Goal: Task Accomplishment & Management: Use online tool/utility

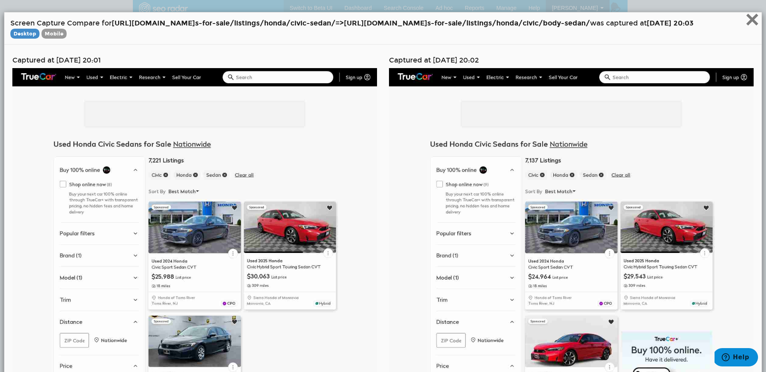
click at [745, 24] on span "×" at bounding box center [752, 19] width 14 height 27
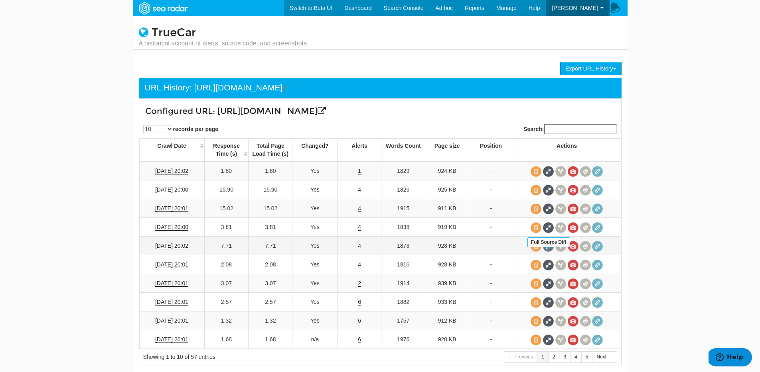
click at [547, 252] on span at bounding box center [548, 246] width 11 height 11
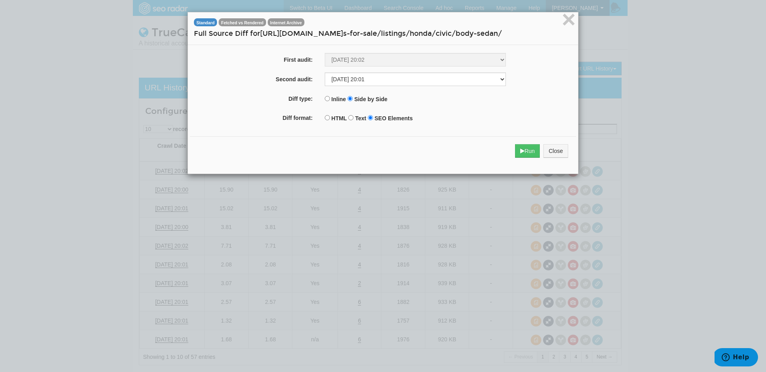
click at [540, 133] on div "Run Close" at bounding box center [383, 147] width 386 height 35
click at [525, 153] on button "Run" at bounding box center [527, 151] width 25 height 14
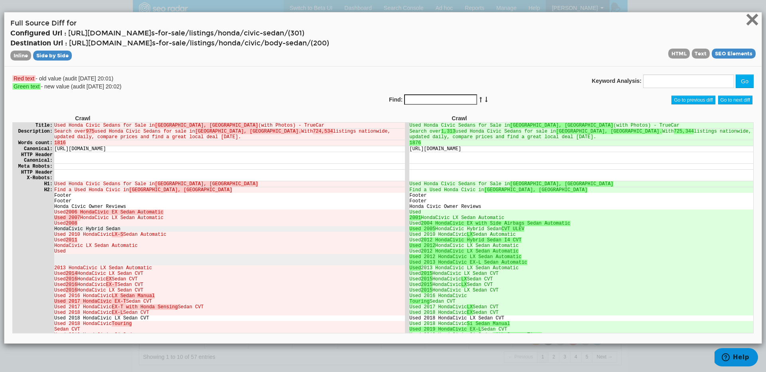
click at [745, 22] on span "×" at bounding box center [752, 19] width 14 height 27
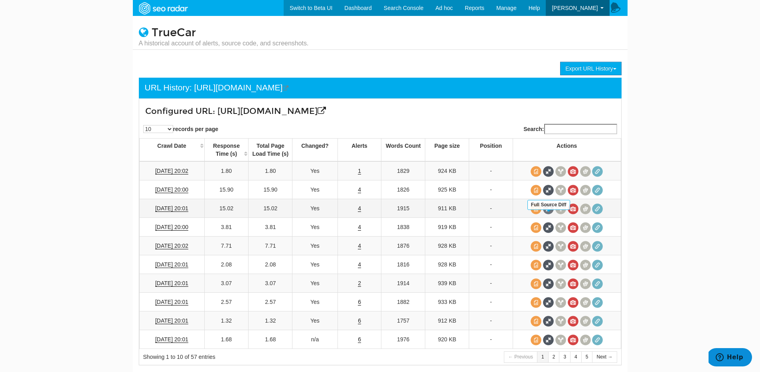
click at [551, 215] on span at bounding box center [548, 209] width 11 height 11
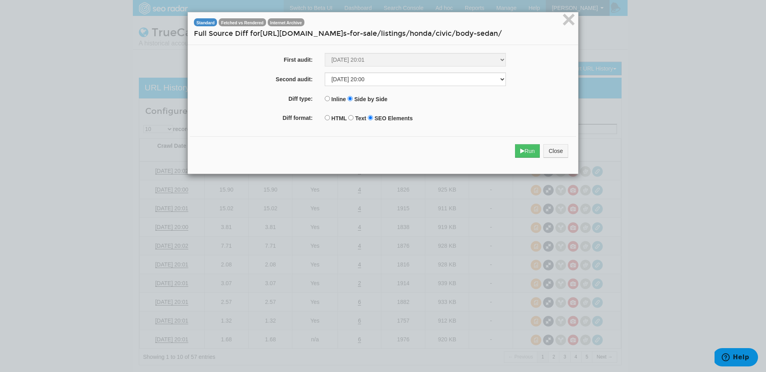
click at [536, 160] on div "Run Close" at bounding box center [383, 151] width 386 height 30
click at [529, 154] on button "Run" at bounding box center [527, 151] width 25 height 14
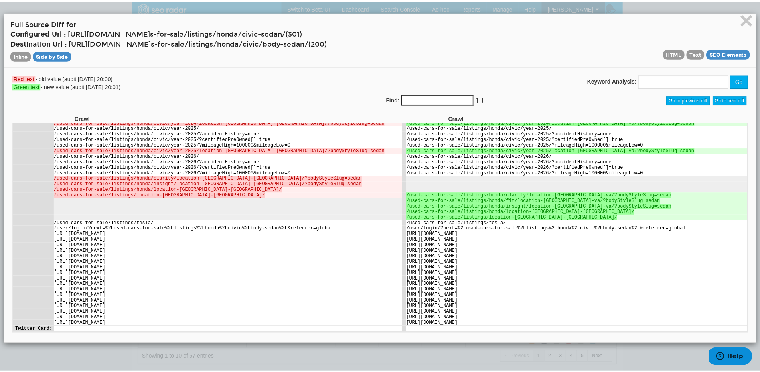
scroll to position [2500, 0]
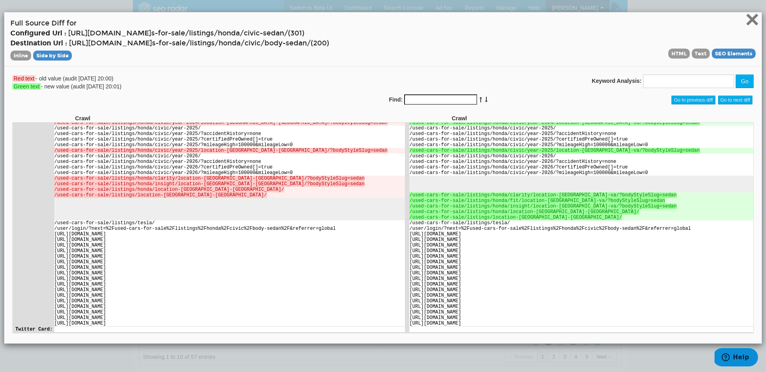
click at [745, 26] on span "×" at bounding box center [752, 19] width 14 height 27
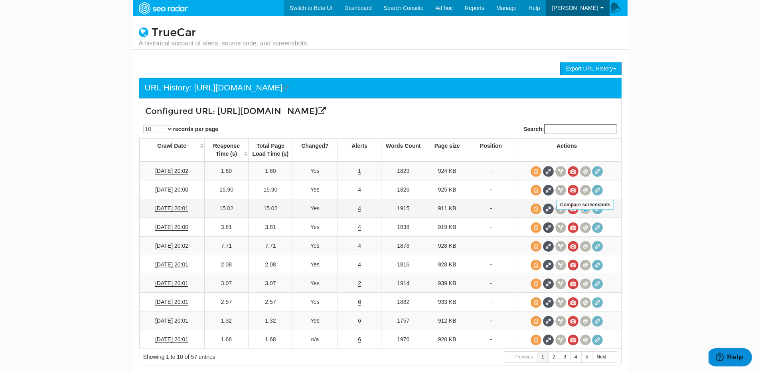
click at [587, 215] on span at bounding box center [585, 209] width 11 height 11
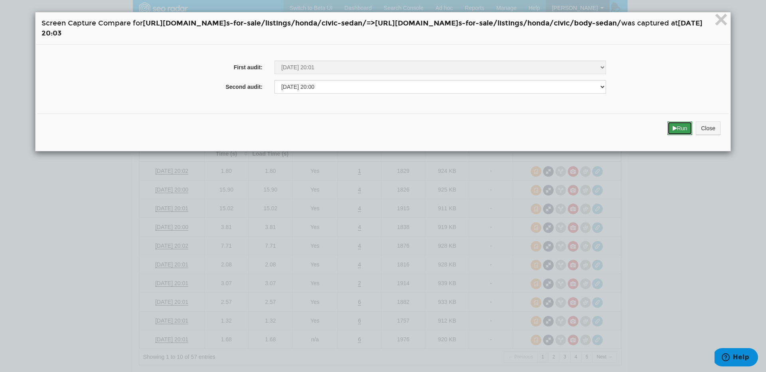
click at [677, 129] on icon "submit" at bounding box center [674, 129] width 4 height 6
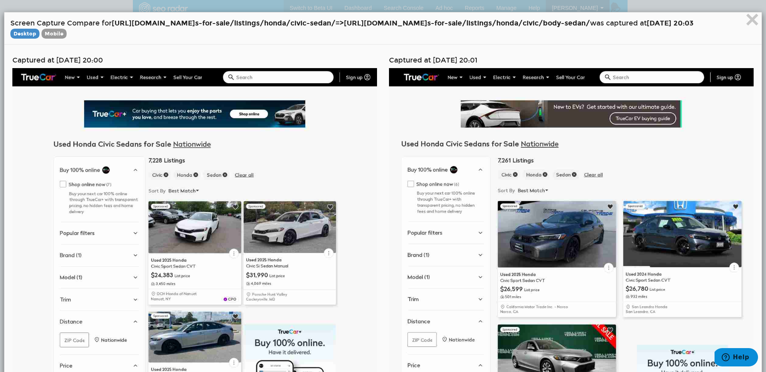
drag, startPoint x: 395, startPoint y: 24, endPoint x: 686, endPoint y: 26, distance: 291.1
click at [590, 26] on strong "https://www.truecar.com/used-car s-for-sale/listings/honda/civic- sedan/ => htt…" at bounding box center [351, 23] width 478 height 9
copy strong "https://www.truecar.com/used-car s-for-sale/listings/honda/civic/ body-sedan/"
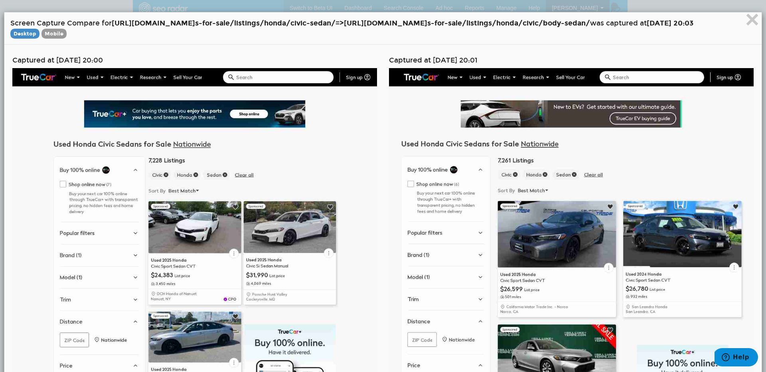
click at [464, 38] on h4 "Screen Capture Compare for https://www.truecar.com/used-car s-for-sale/listings…" at bounding box center [382, 28] width 745 height 20
click at [747, 25] on span "×" at bounding box center [752, 19] width 14 height 27
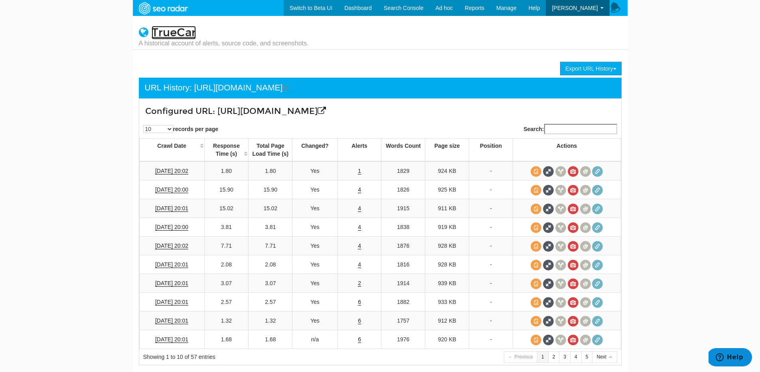
click at [188, 30] on link "TrueCar" at bounding box center [174, 33] width 44 height 14
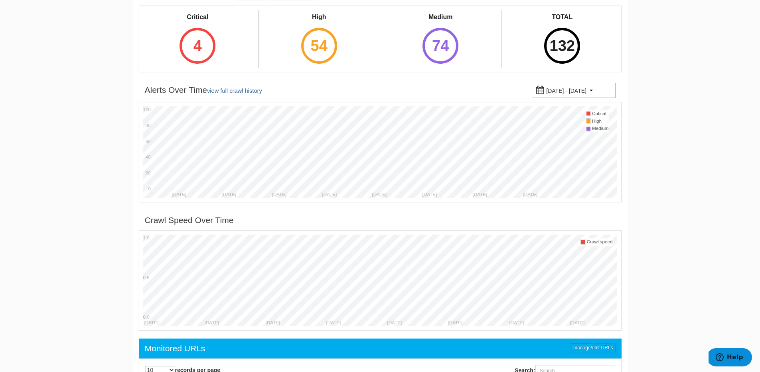
scroll to position [289, 0]
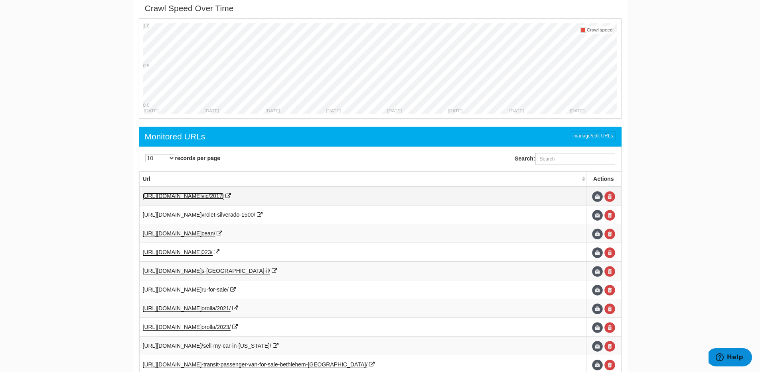
click at [224, 195] on span "vic/2017/" at bounding box center [212, 196] width 22 height 6
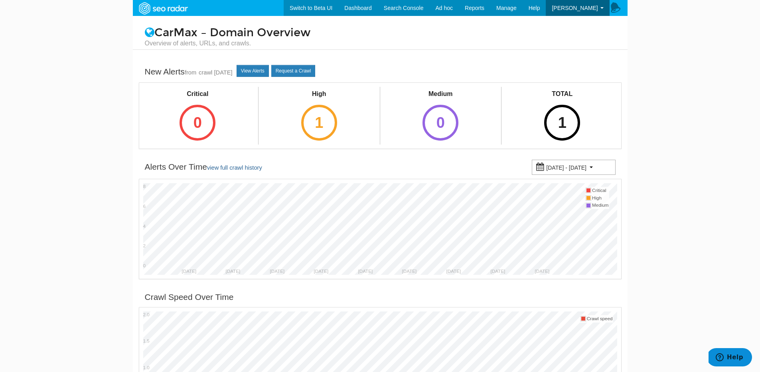
scroll to position [32, 0]
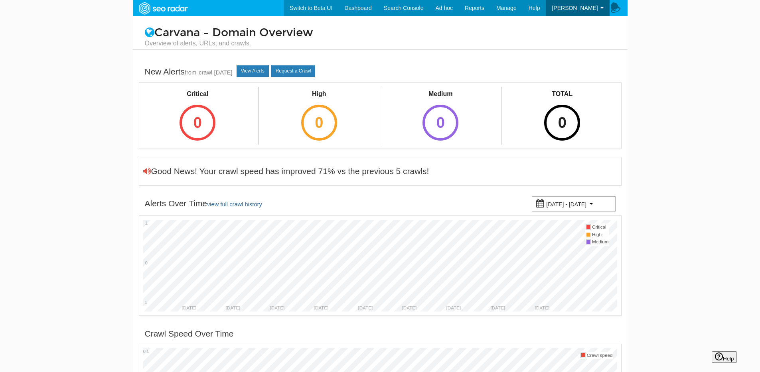
scroll to position [32, 0]
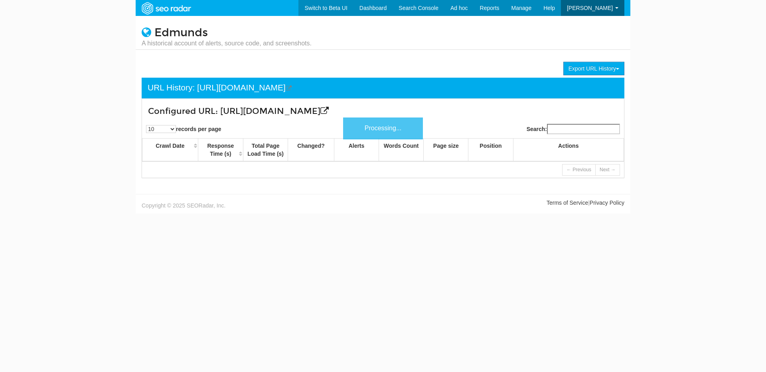
scroll to position [32, 0]
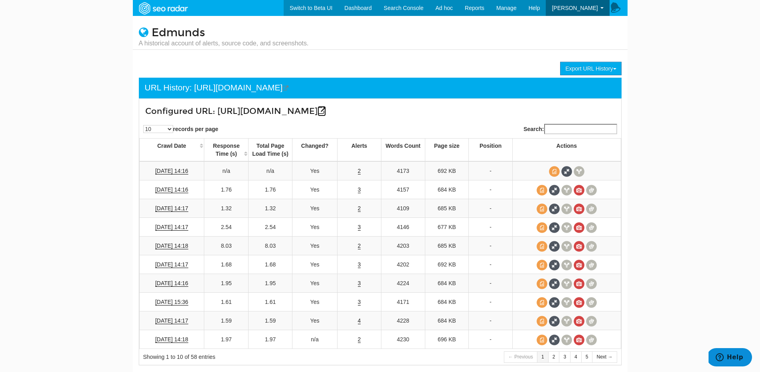
click at [326, 110] on icon at bounding box center [321, 111] width 8 height 8
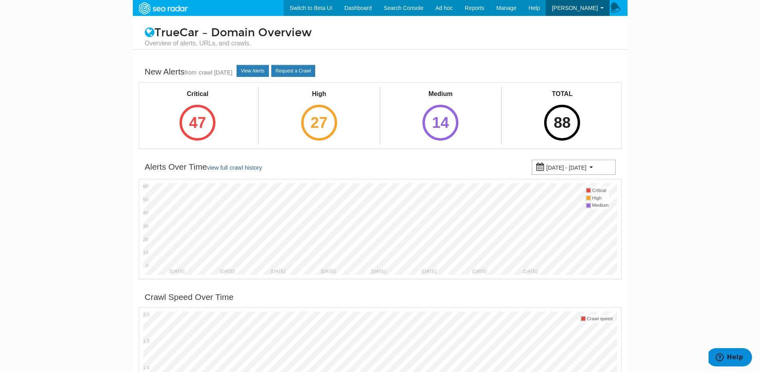
click at [149, 31] on icon at bounding box center [150, 32] width 10 height 11
click at [156, 7] on img at bounding box center [163, 8] width 55 height 14
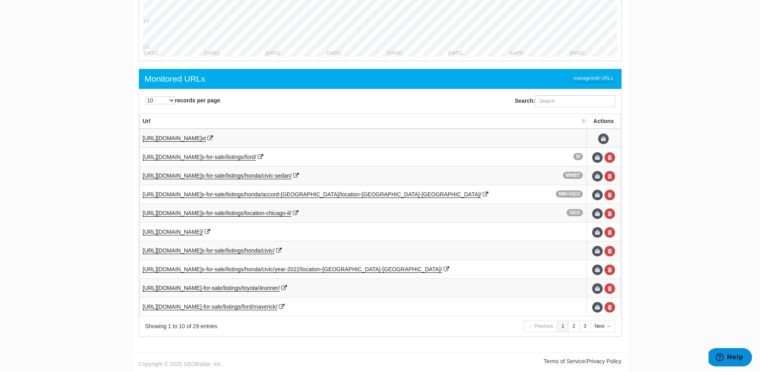
scroll to position [348, 0]
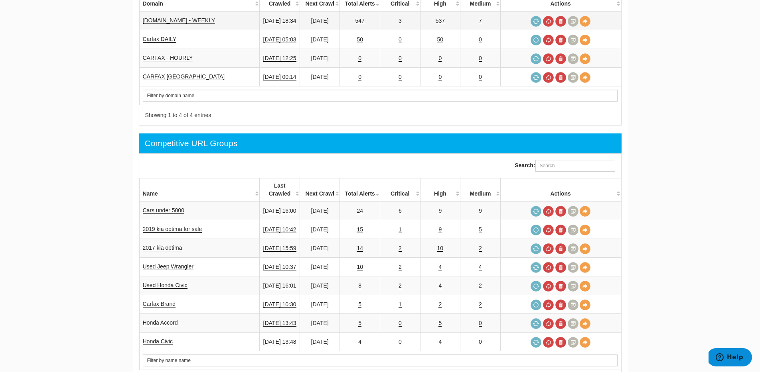
scroll to position [367, 0]
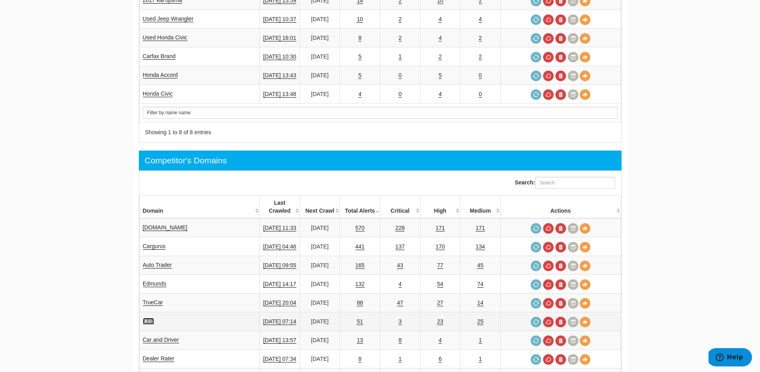
click at [148, 318] on link "KBB" at bounding box center [148, 321] width 11 height 7
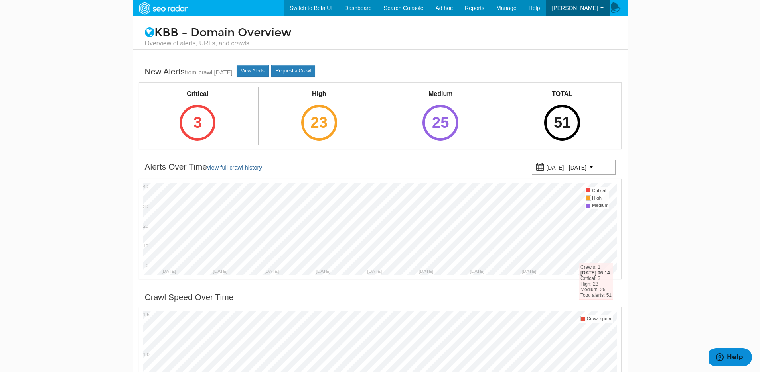
scroll to position [348, 0]
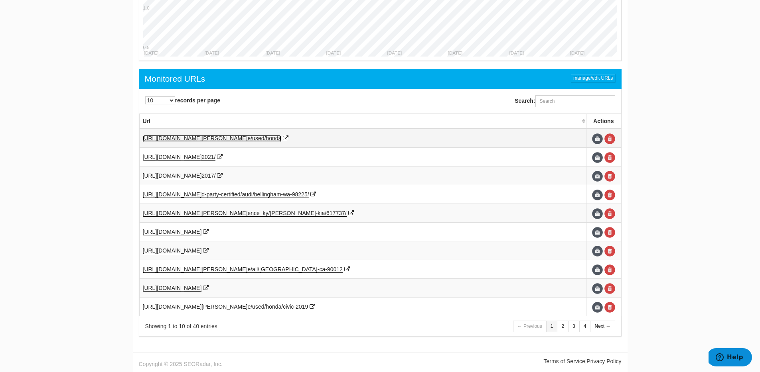
click at [256, 140] on span "e/used/honda" at bounding box center [264, 138] width 34 height 6
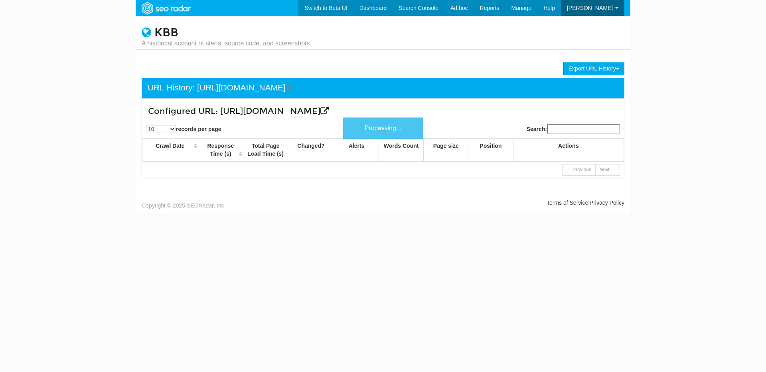
scroll to position [32, 0]
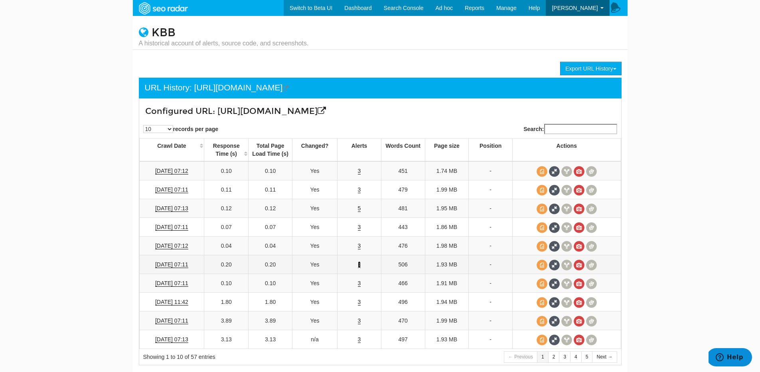
click at [359, 267] on link "3" at bounding box center [359, 265] width 3 height 7
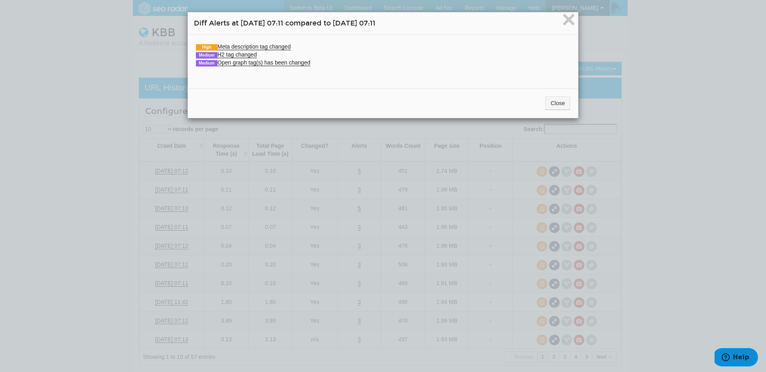
click at [255, 41] on div "High Meta description tag changed Old value ([DATE]): "Shop, watch video walkar…" at bounding box center [383, 59] width 390 height 48
click at [260, 45] on link "High Meta description tag changed" at bounding box center [243, 46] width 95 height 7
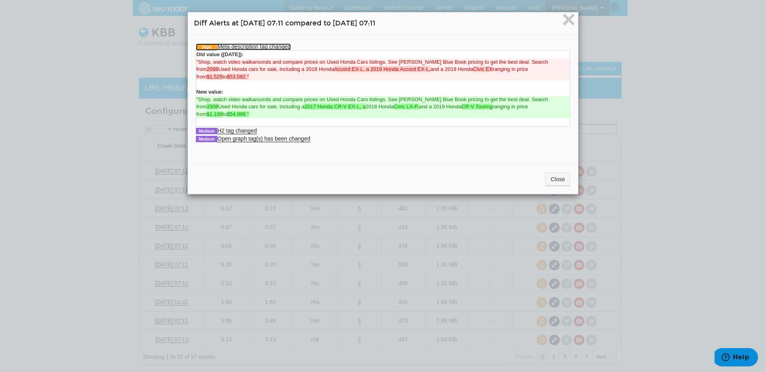
click at [260, 45] on link "High Meta description tag changed" at bounding box center [243, 46] width 95 height 7
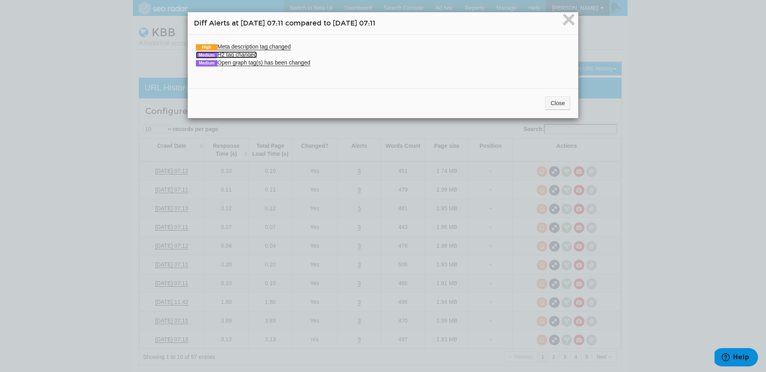
click at [242, 54] on link "Medium H2 tag changed" at bounding box center [226, 54] width 61 height 7
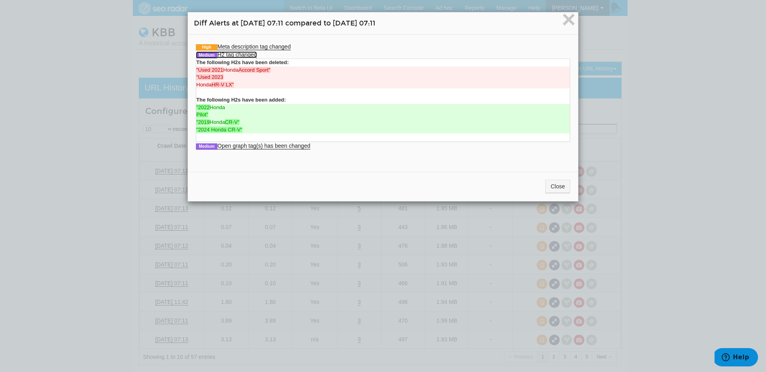
click at [242, 54] on link "Medium H2 tag changed" at bounding box center [226, 54] width 61 height 7
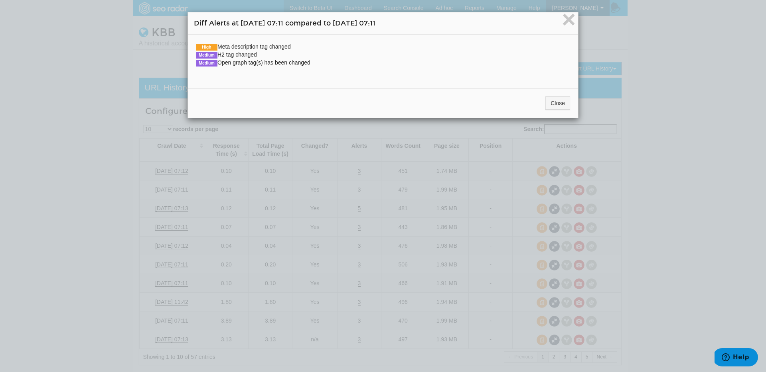
click at [552, 111] on div "Close" at bounding box center [383, 104] width 390 height 30
click at [552, 104] on button "Close" at bounding box center [557, 104] width 25 height 14
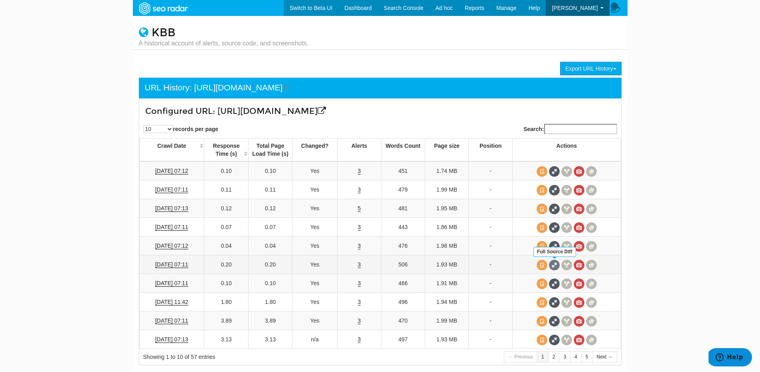
click at [553, 269] on span at bounding box center [554, 265] width 11 height 11
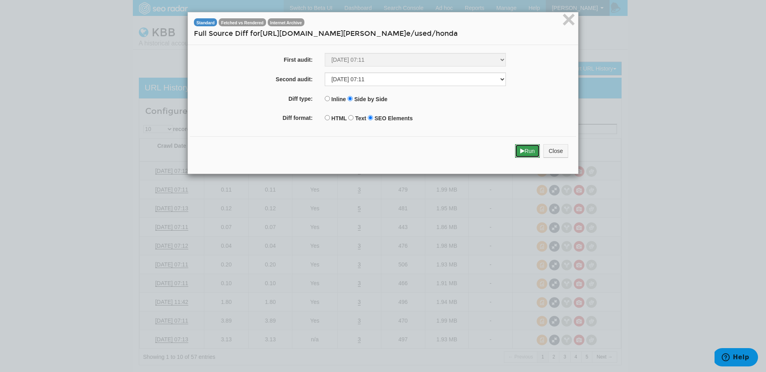
click at [515, 148] on button "Run" at bounding box center [527, 151] width 25 height 14
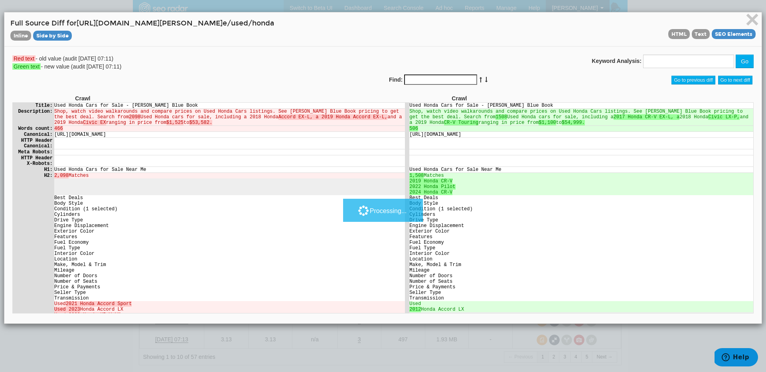
scroll to position [0, 0]
click at [460, 223] on td "Drive Type" at bounding box center [581, 220] width 344 height 6
